Goal: Check status

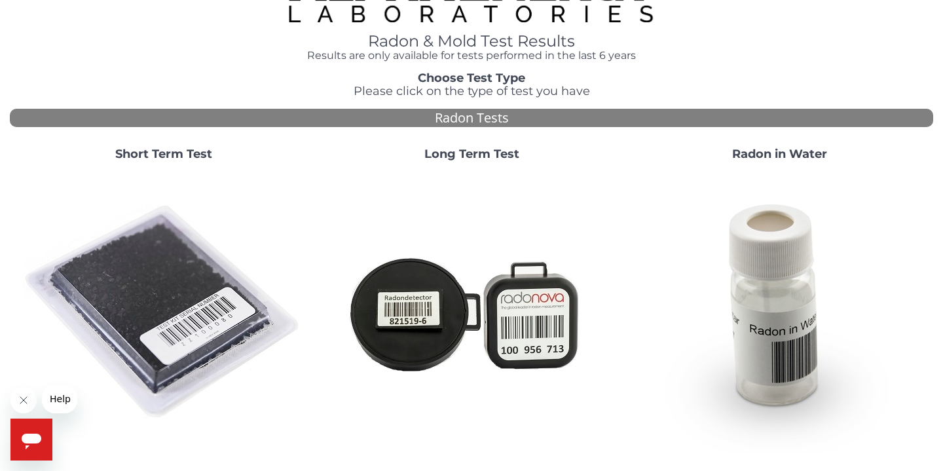
scroll to position [41, 0]
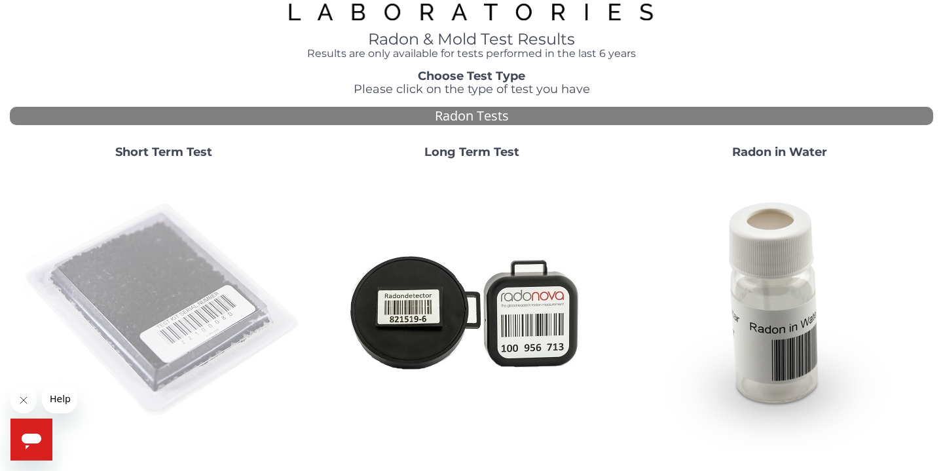
click at [149, 314] on img at bounding box center [164, 311] width 282 height 282
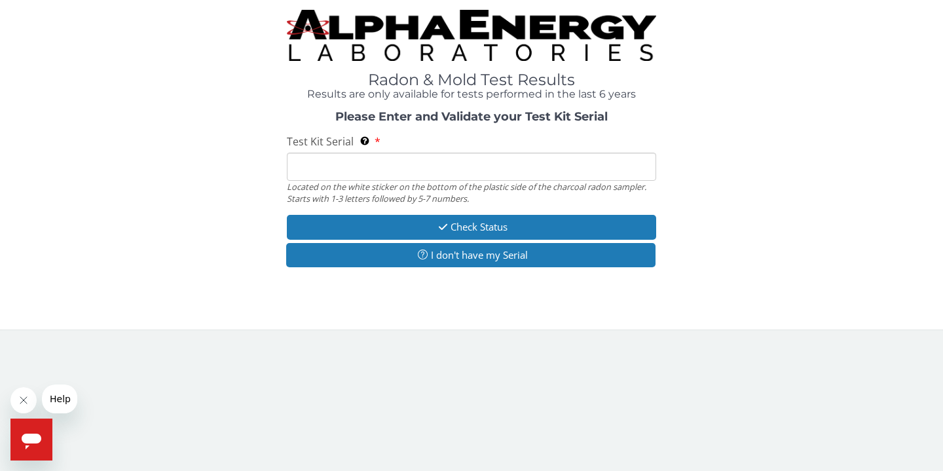
click at [359, 162] on input "Test Kit Serial Located on the white sticker on the bottom of the plastic side …" at bounding box center [471, 167] width 369 height 28
type input "a"
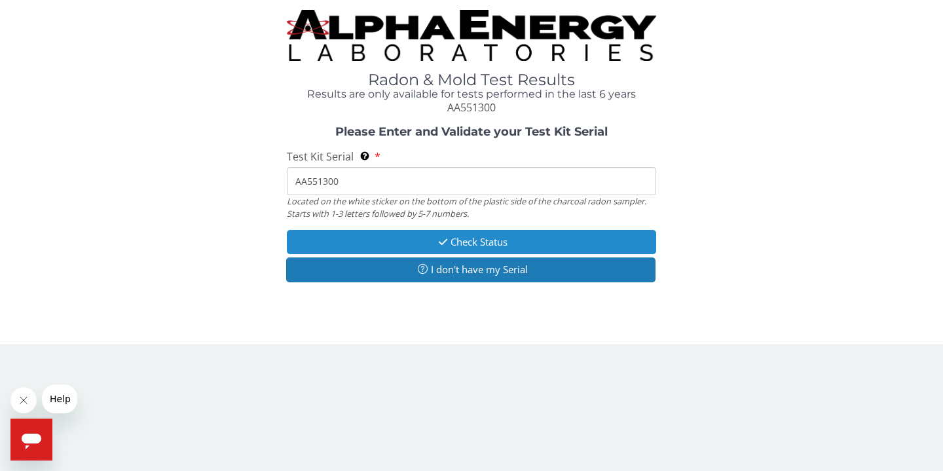
type input "AA551300"
click at [458, 238] on button "Check Status" at bounding box center [471, 242] width 369 height 24
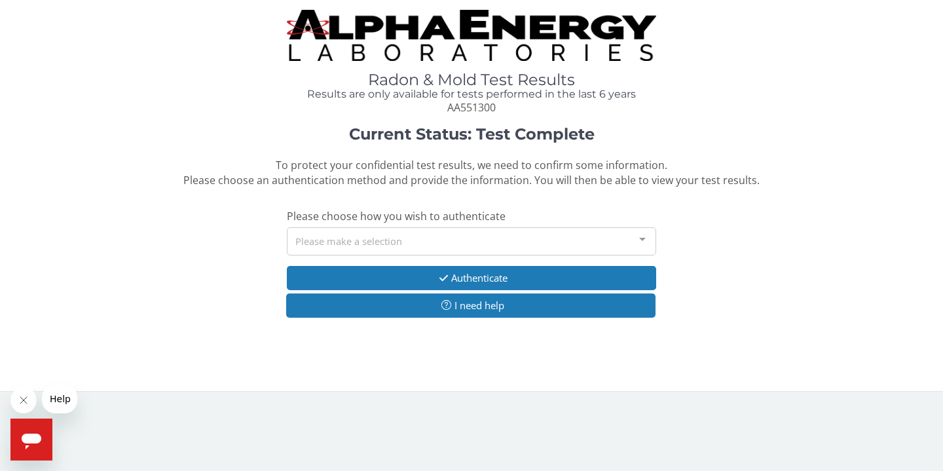
click at [470, 233] on div "Please make a selection" at bounding box center [471, 241] width 369 height 28
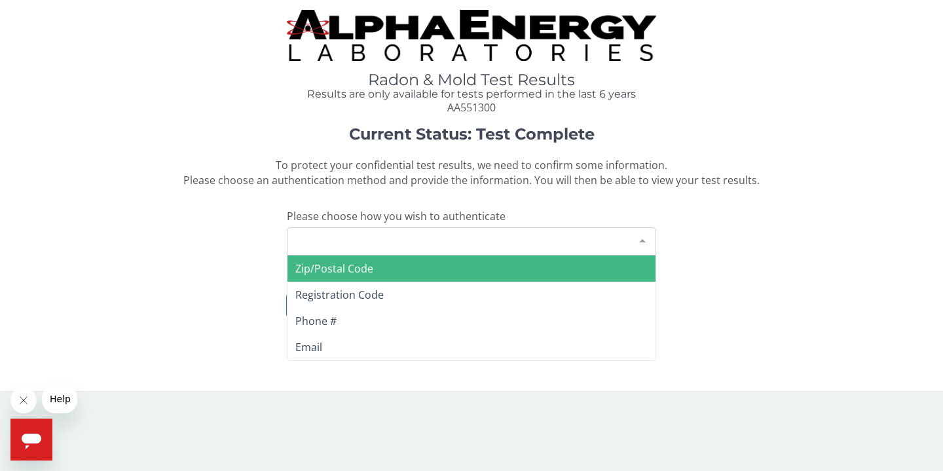
click at [446, 270] on span "Zip/Postal Code" at bounding box center [471, 268] width 368 height 26
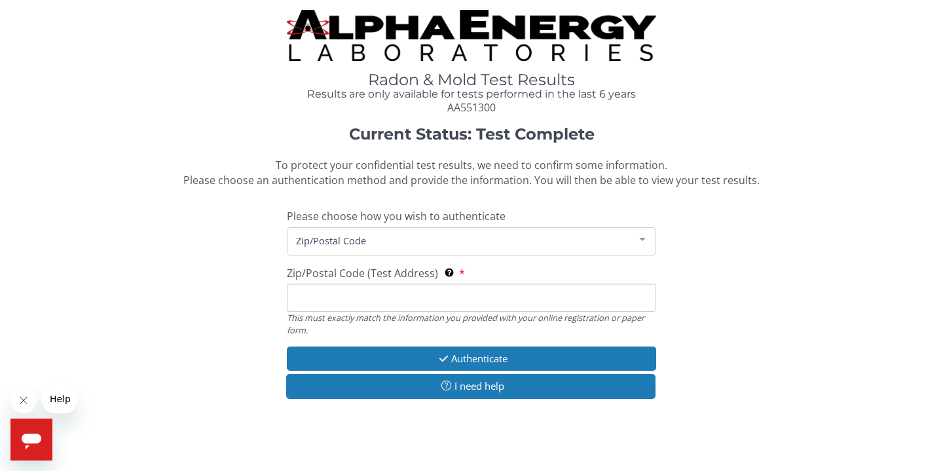
click at [437, 295] on input "Zip/Postal Code (Test Address) This must exactly match the information you prov…" at bounding box center [471, 298] width 369 height 28
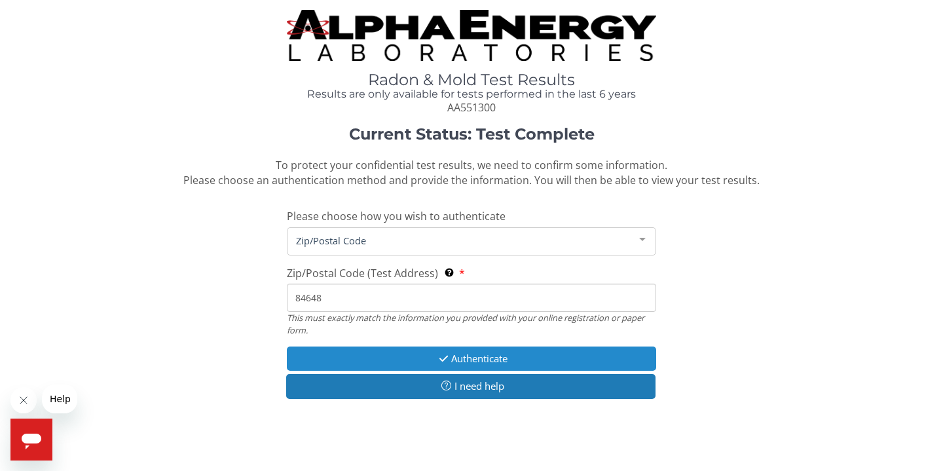
type input "84648"
click at [506, 354] on button "Authenticate" at bounding box center [471, 358] width 369 height 24
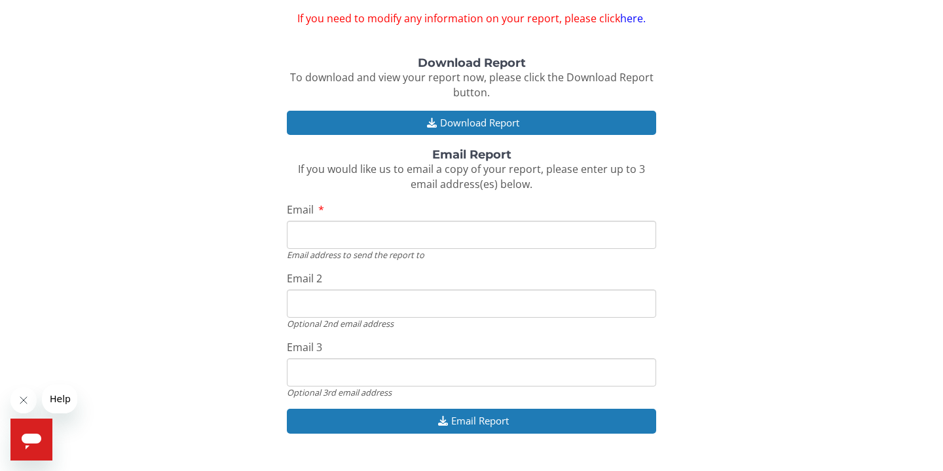
scroll to position [131, 0]
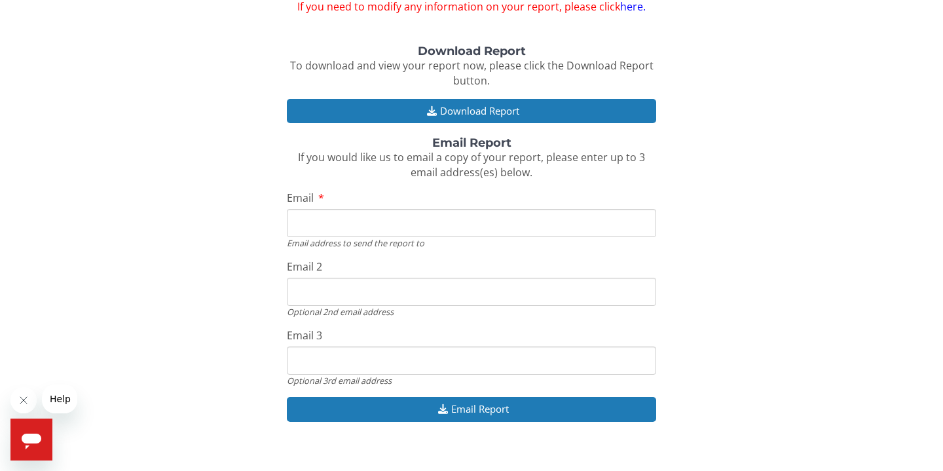
type input "[PERSON_NAME][EMAIL_ADDRESS][DOMAIN_NAME]"
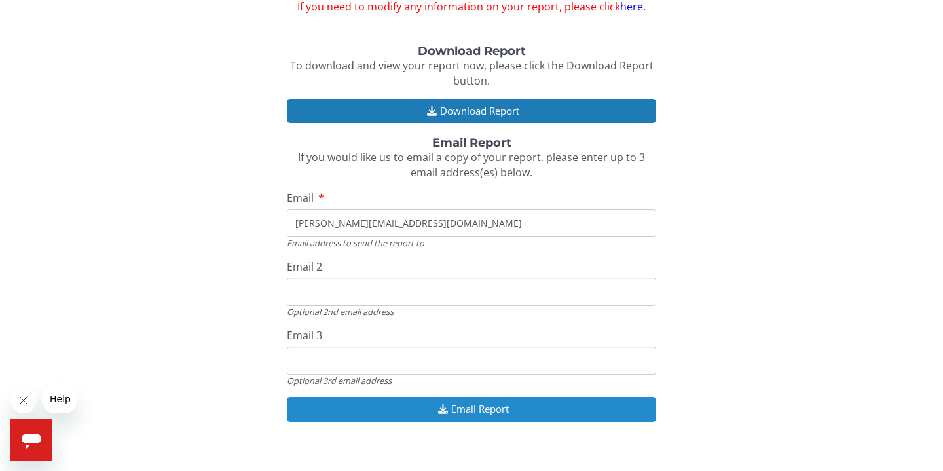
click at [471, 403] on button "Email Report" at bounding box center [471, 409] width 369 height 24
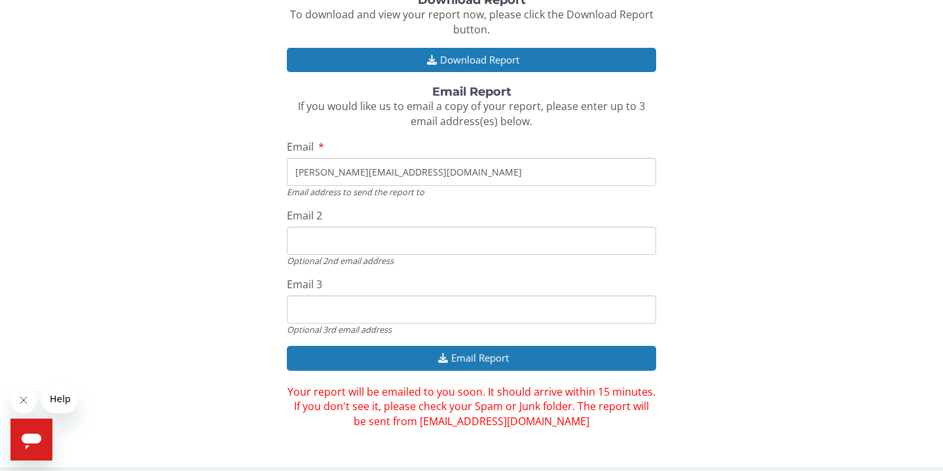
scroll to position [181, 0]
